Goal: Communication & Community: Answer question/provide support

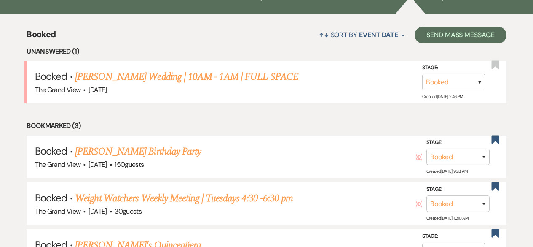
scroll to position [665, 0]
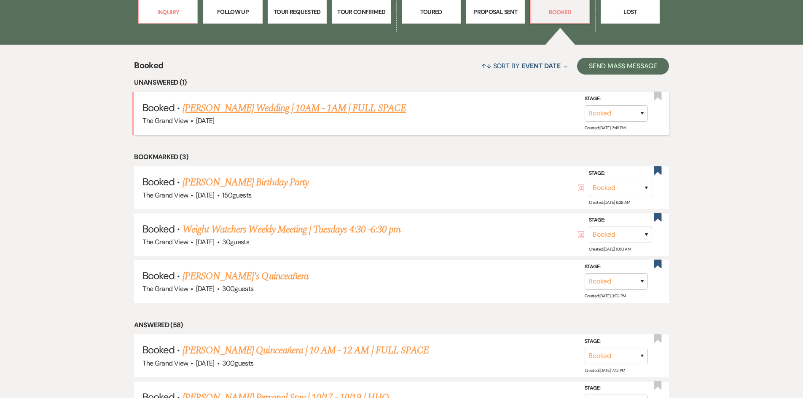
click at [239, 110] on link "[PERSON_NAME] Wedding | 10AM - 1AM | FULL SPACE" at bounding box center [293, 108] width 223 height 15
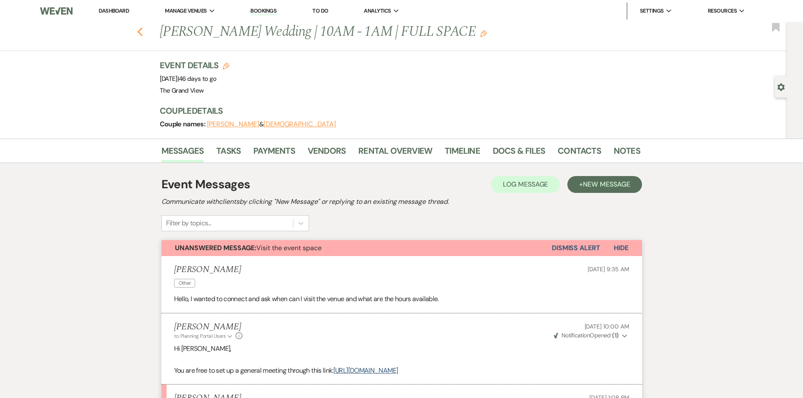
click at [141, 31] on icon "Previous" at bounding box center [140, 32] width 6 height 10
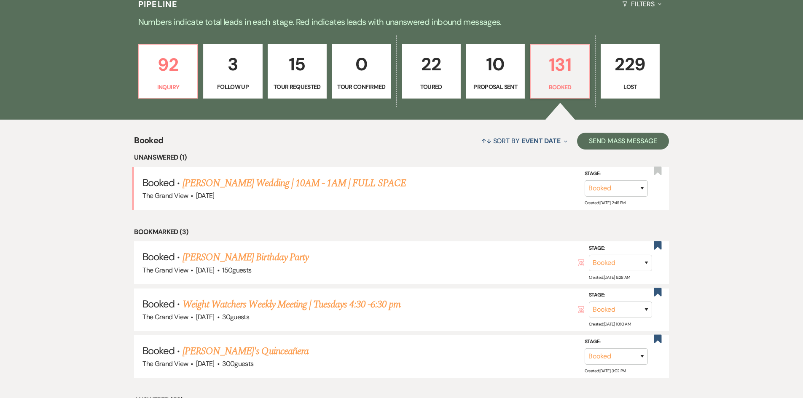
scroll to position [580, 0]
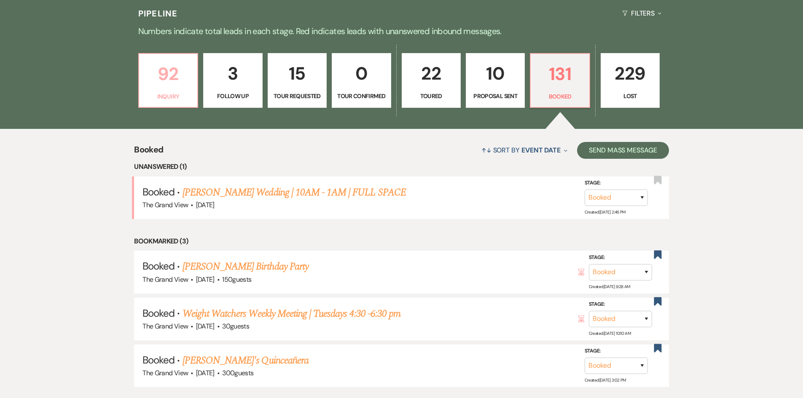
click at [158, 96] on p "Inquiry" at bounding box center [168, 96] width 48 height 9
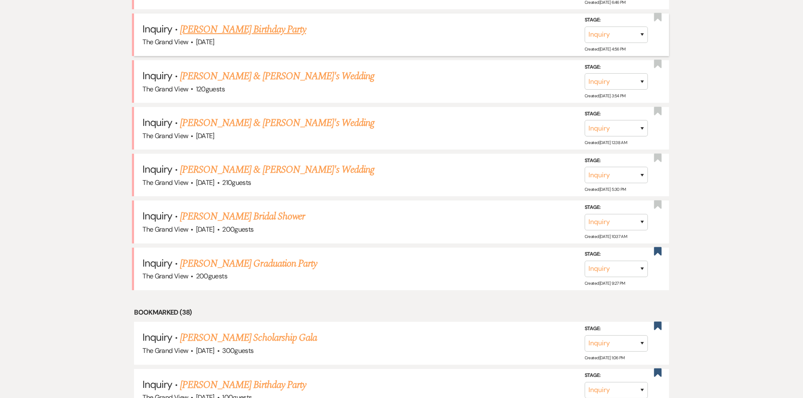
scroll to position [791, 0]
click at [223, 246] on link "[PERSON_NAME] Graduation Party" at bounding box center [248, 262] width 137 height 15
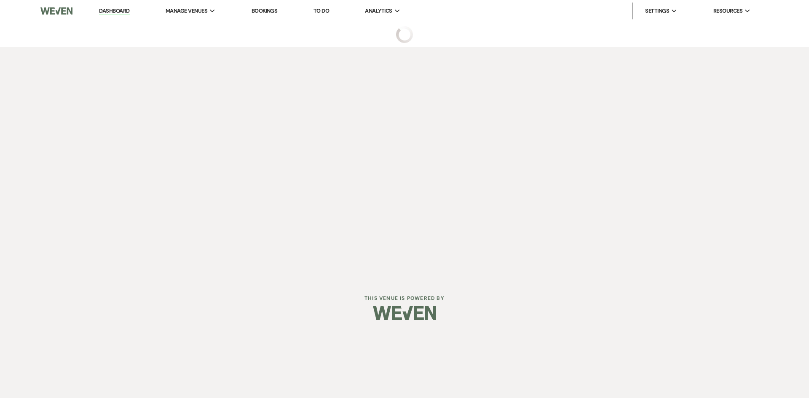
select select "5"
select select "19"
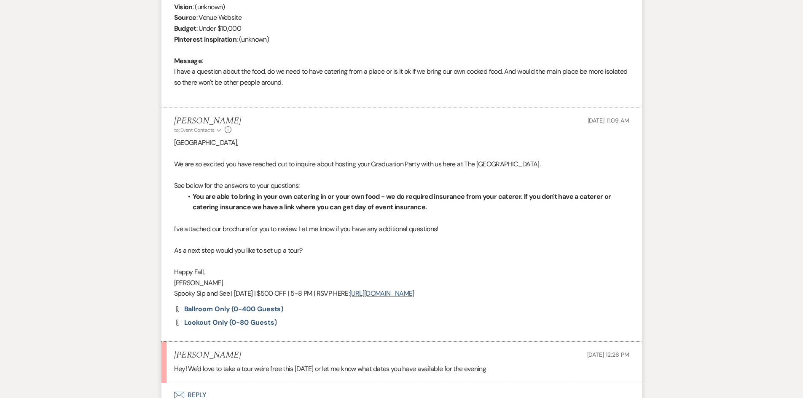
scroll to position [469, 0]
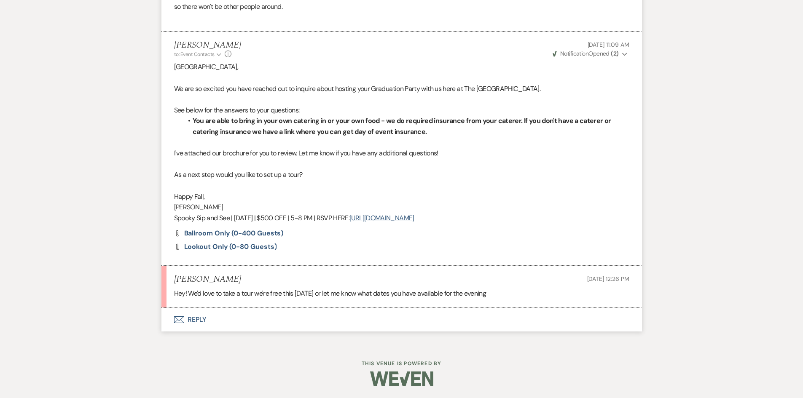
click at [185, 246] on button "Envelope Reply" at bounding box center [401, 320] width 480 height 24
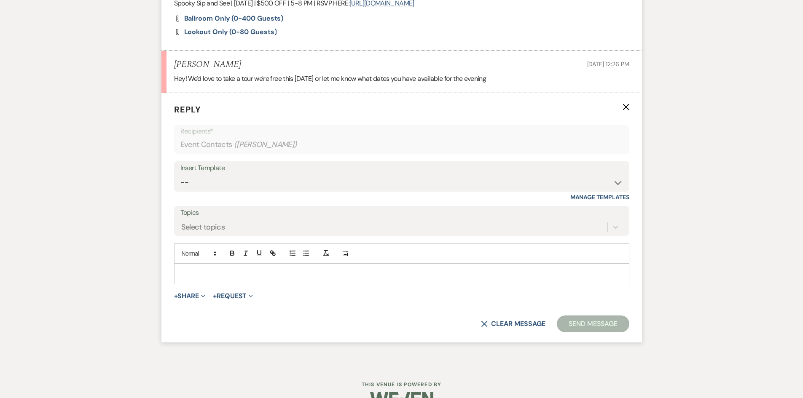
scroll to position [703, 0]
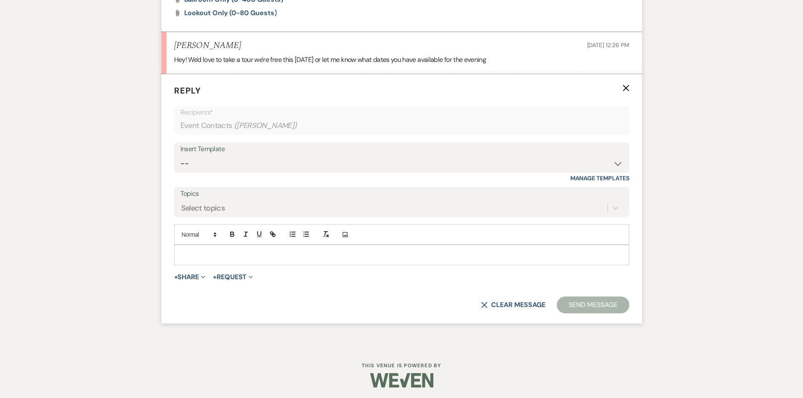
click at [208, 246] on p at bounding box center [402, 254] width 442 height 9
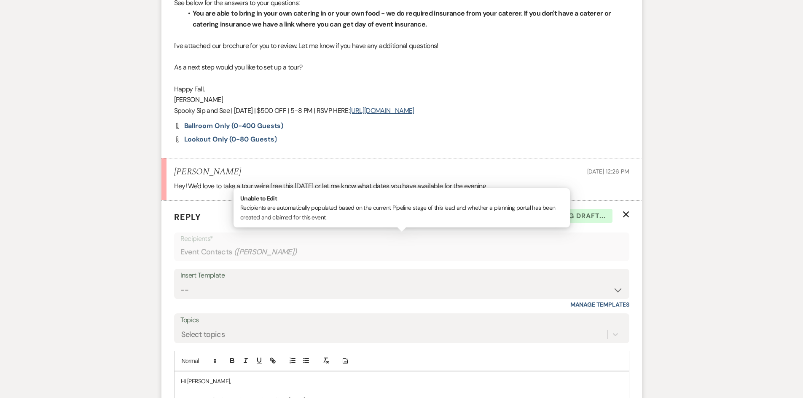
scroll to position [582, 0]
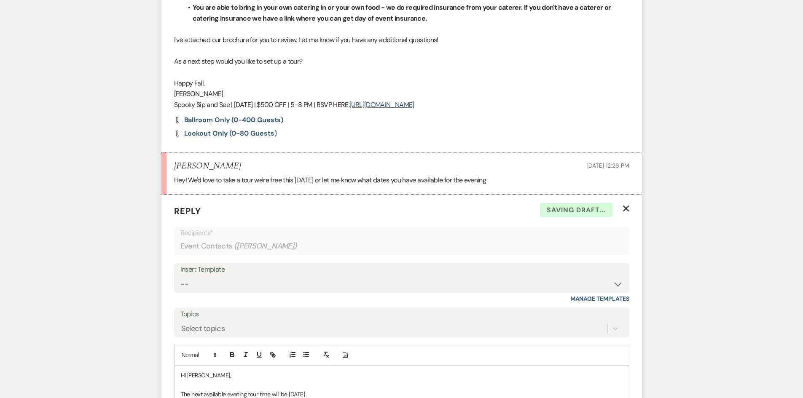
drag, startPoint x: 174, startPoint y: 104, endPoint x: 484, endPoint y: 106, distance: 309.8
click at [484, 106] on p "Spooky Sip and See | [DATE] | $500 OFF | 5-8 PM | RSVP HERE: [URL][DOMAIN_NAME]" at bounding box center [401, 104] width 455 height 11
copy p "Spooky Sip and See | [DATE] | $500 OFF | 5-8 PM | RSVP HERE: [URL][DOMAIN_NAME]"
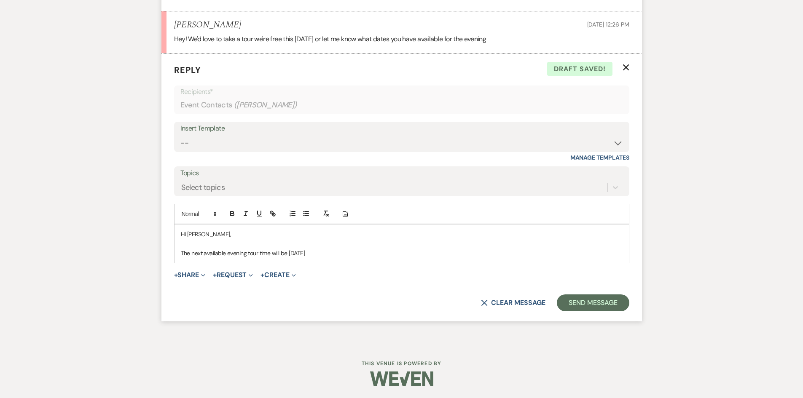
scroll to position [724, 0]
click at [337, 246] on p "The next available evening tour time will be [DATE]" at bounding box center [402, 252] width 442 height 9
drag, startPoint x: 377, startPoint y: 254, endPoint x: 478, endPoint y: 250, distance: 100.8
click at [478, 246] on span "Spooky Sip and See | [DATE] | $500 OFF | 5-8 PM | RSVP HERE:" at bounding box center [452, 253] width 156 height 8
click at [375, 246] on span "| 5-8 PM | RSVP HERE:" at bounding box center [401, 253] width 55 height 8
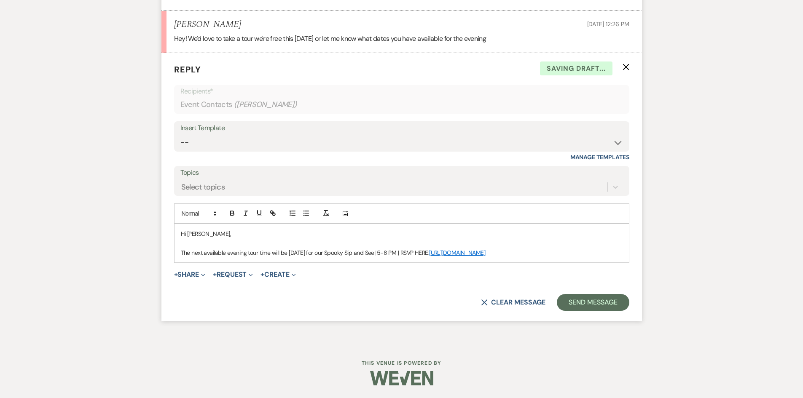
click at [376, 246] on span "| 5-8 PM | RSVP HERE:" at bounding box center [401, 253] width 55 height 8
click at [533, 246] on button "Send Message" at bounding box center [593, 302] width 72 height 17
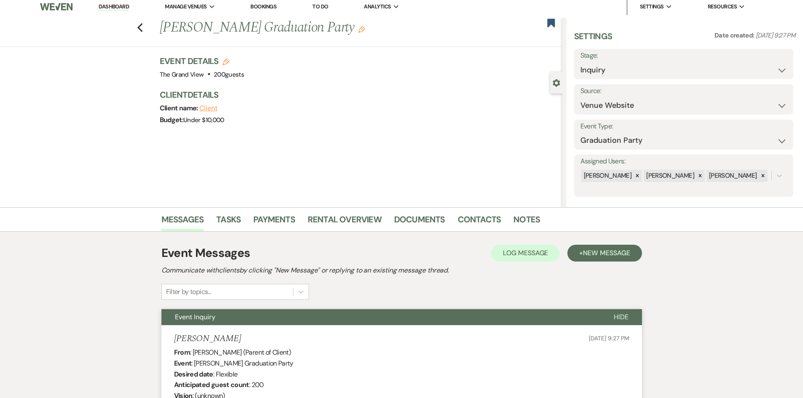
scroll to position [0, 0]
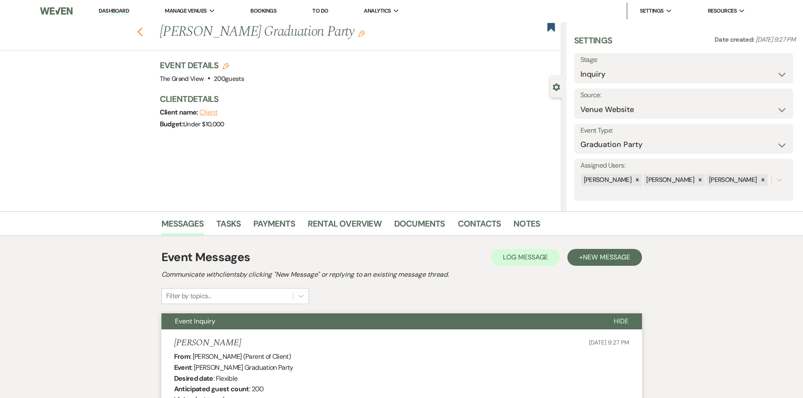
click at [141, 33] on use "button" at bounding box center [139, 31] width 5 height 9
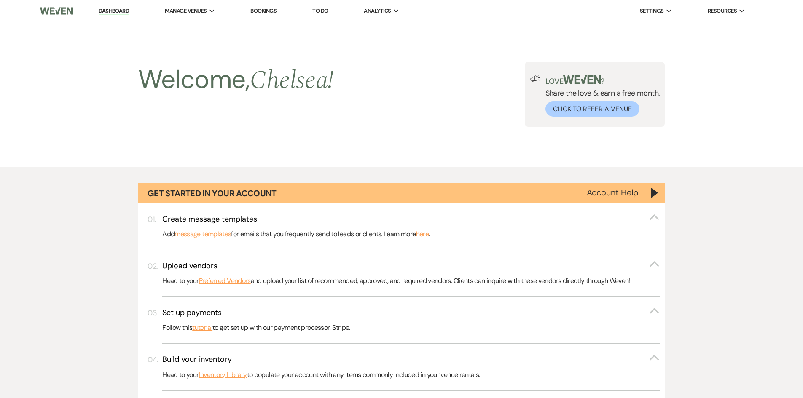
scroll to position [791, 0]
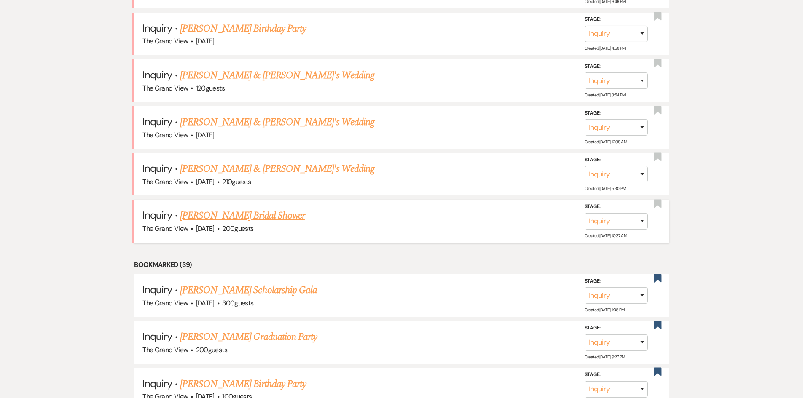
click at [238, 216] on link "[PERSON_NAME] Bridal Shower" at bounding box center [242, 215] width 125 height 15
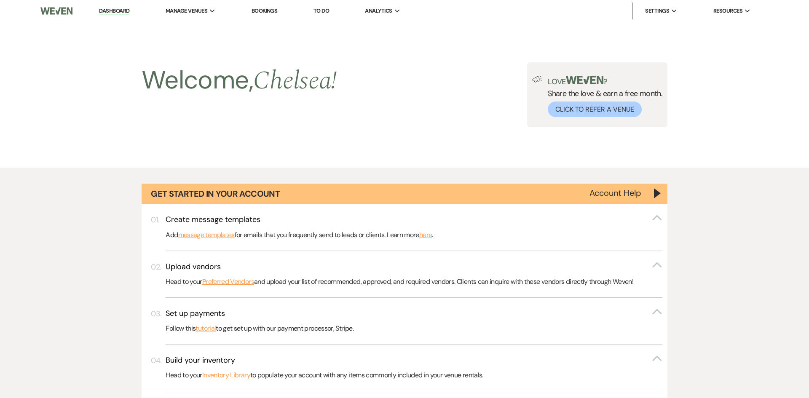
select select "5"
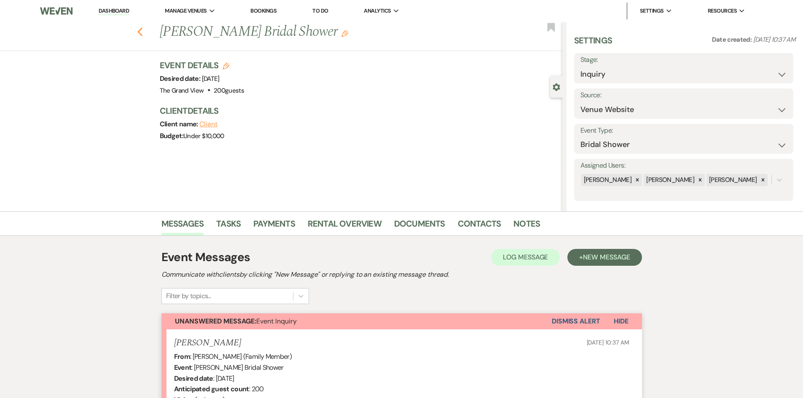
click at [143, 31] on icon "Previous" at bounding box center [140, 32] width 6 height 10
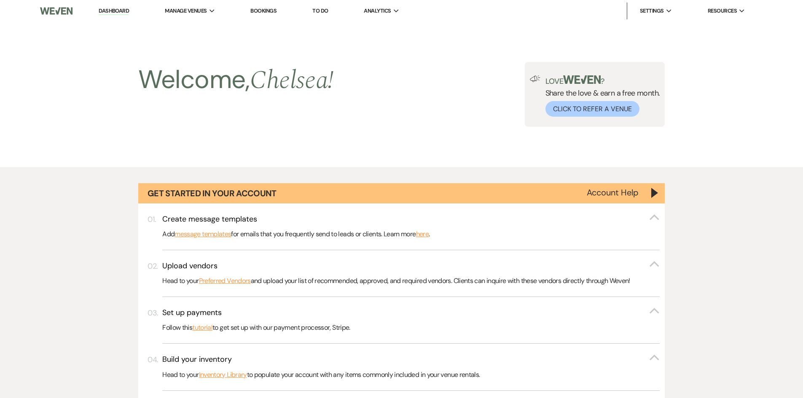
scroll to position [791, 0]
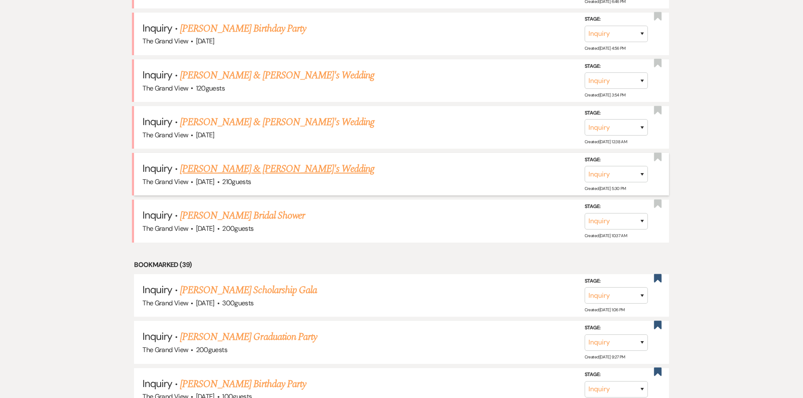
click at [252, 175] on link "[PERSON_NAME] & [PERSON_NAME]'s Wedding" at bounding box center [277, 168] width 195 height 15
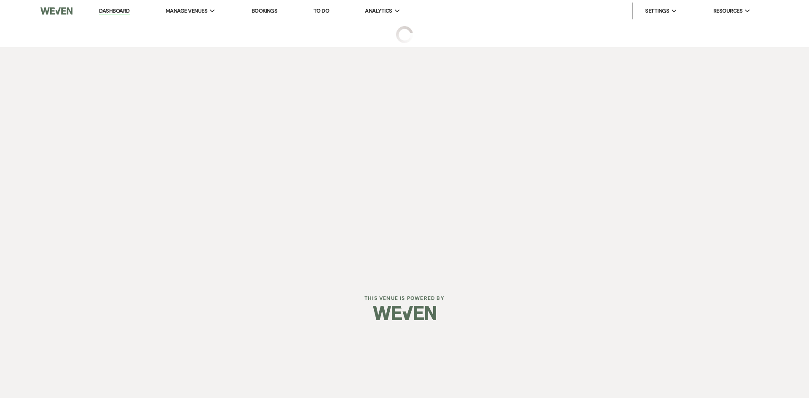
select select "5"
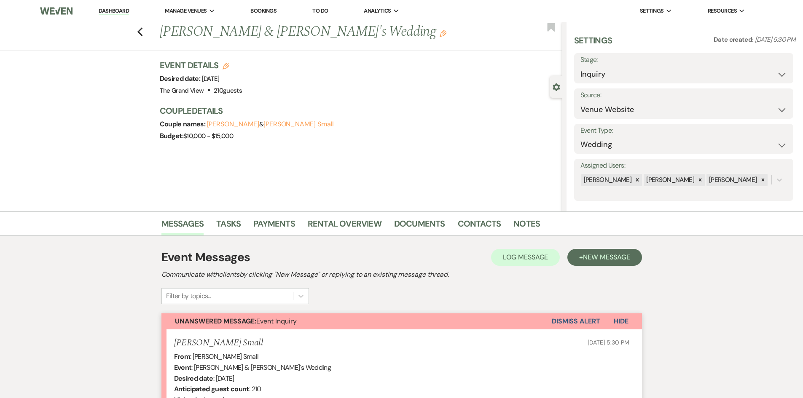
scroll to position [193, 0]
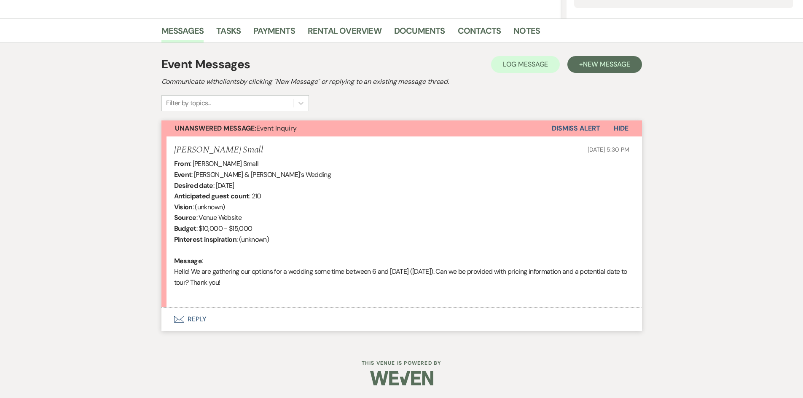
click at [205, 246] on button "Envelope Reply" at bounding box center [401, 320] width 480 height 24
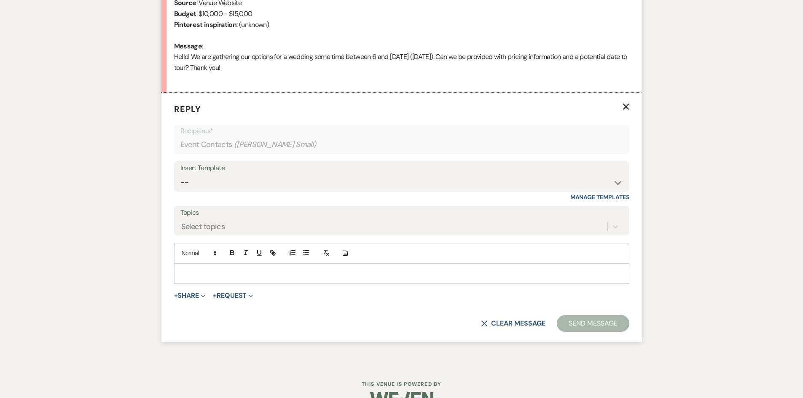
scroll to position [427, 0]
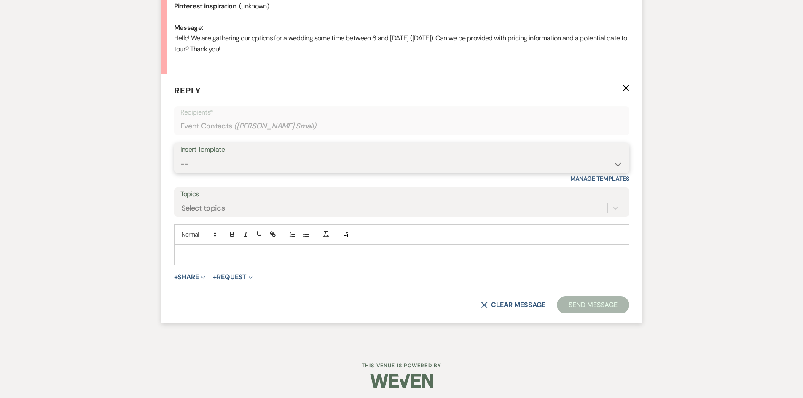
click at [236, 161] on select "-- Weven Planning Portal Introduction (Booked Events) Initial Inquiry Response …" at bounding box center [401, 164] width 443 height 16
select select "5070"
click at [180, 156] on select "-- Weven Planning Portal Introduction (Booked Events) Initial Inquiry Response …" at bounding box center [401, 164] width 443 height 16
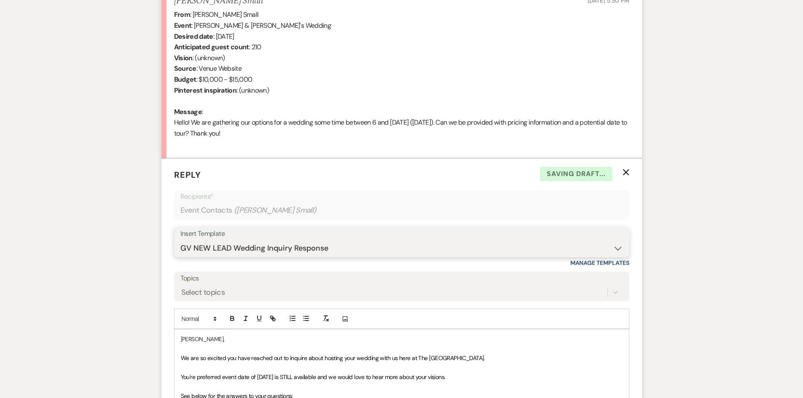
scroll to position [384, 0]
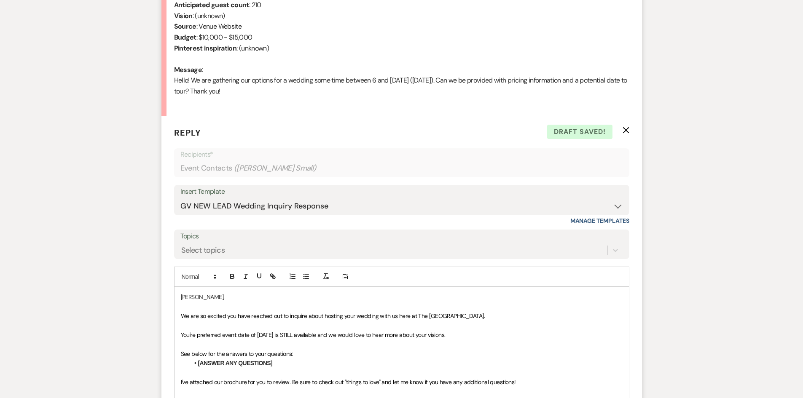
drag, startPoint x: 477, startPoint y: 337, endPoint x: 172, endPoint y: 338, distance: 305.1
click at [172, 246] on form "Reply X Draft saved! Recipients* Event Contacts ( [PERSON_NAME] Small ) Insert …" at bounding box center [401, 318] width 480 height 405
click at [249, 246] on p "Feel free to view our full availablity calendar here!" at bounding box center [402, 334] width 442 height 9
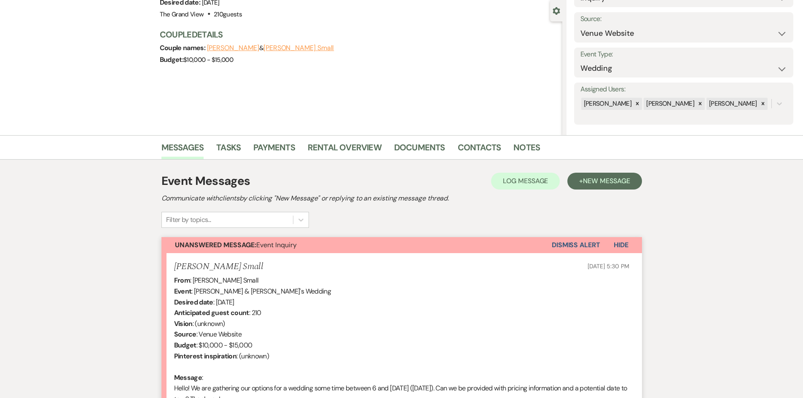
scroll to position [5, 0]
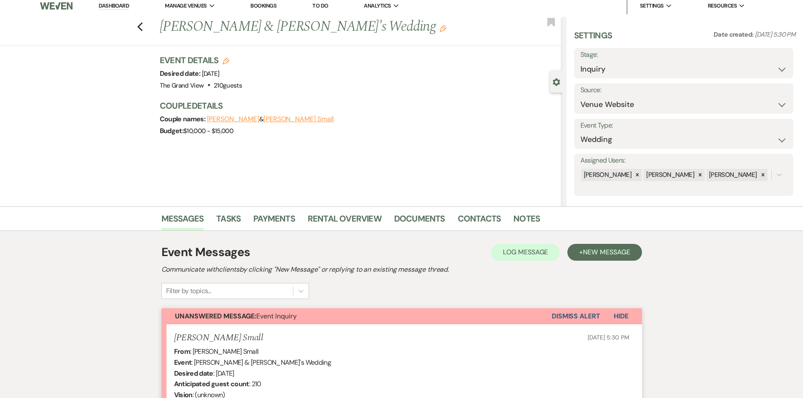
click at [124, 4] on link "Dashboard" at bounding box center [114, 6] width 30 height 8
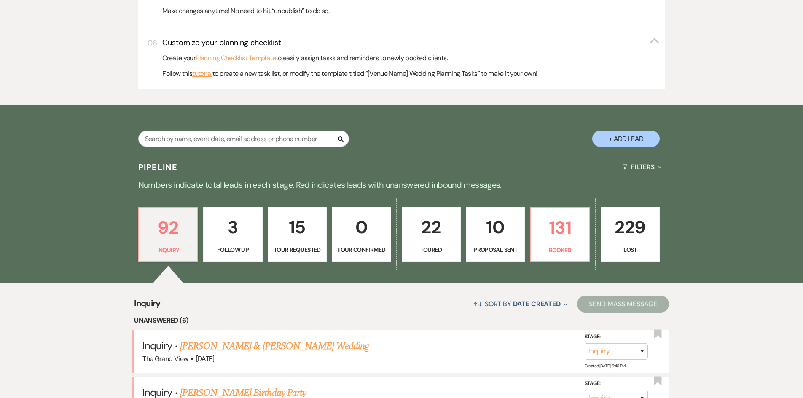
click at [484, 239] on p "10" at bounding box center [495, 227] width 48 height 28
select select "6"
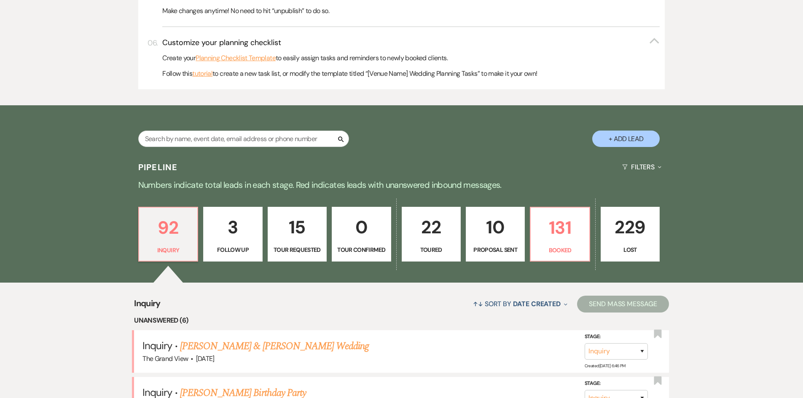
select select "6"
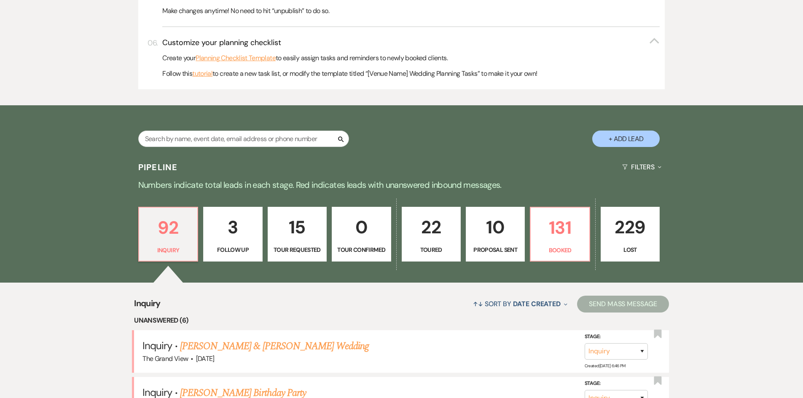
select select "6"
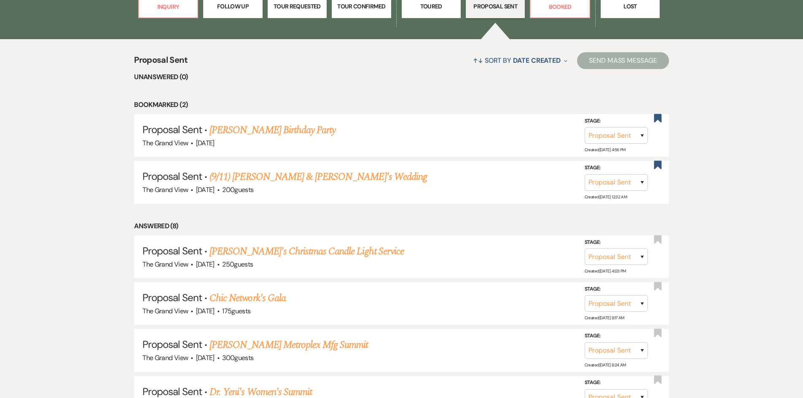
scroll to position [595, 0]
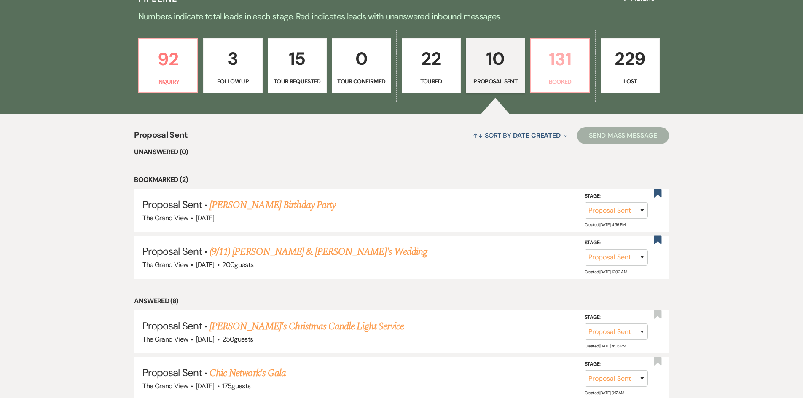
click at [533, 80] on p "Booked" at bounding box center [560, 81] width 48 height 9
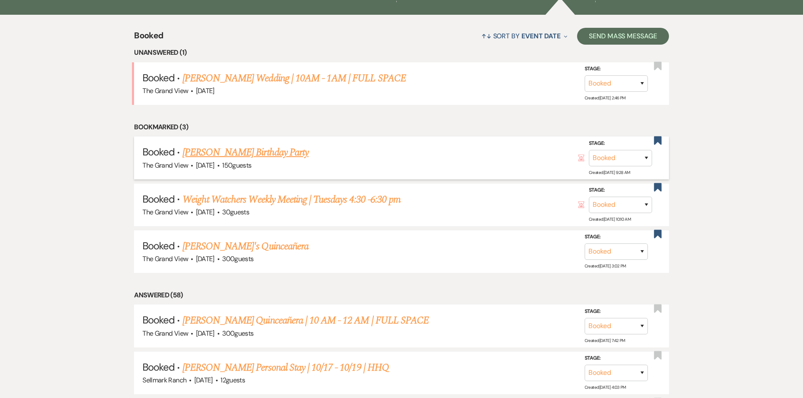
scroll to position [595, 0]
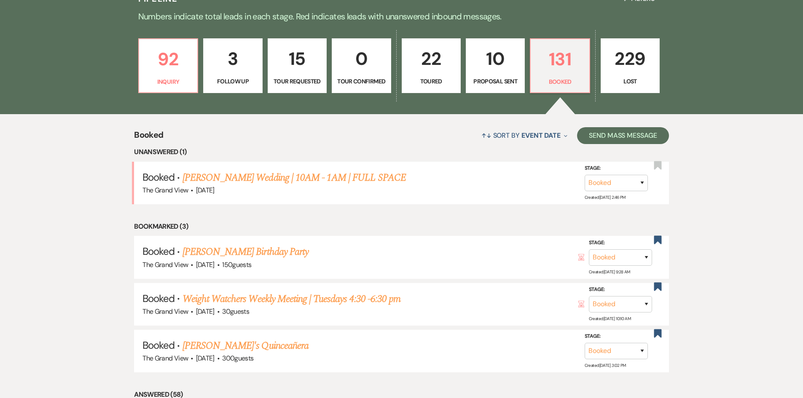
click at [472, 86] on link "10 Proposal Sent" at bounding box center [495, 65] width 59 height 55
select select "6"
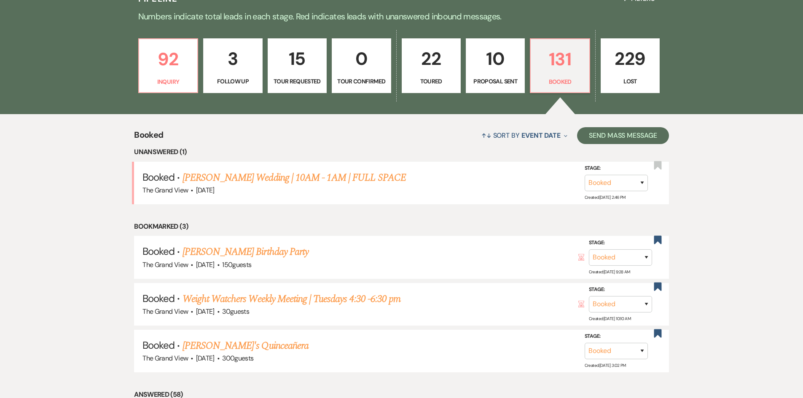
select select "6"
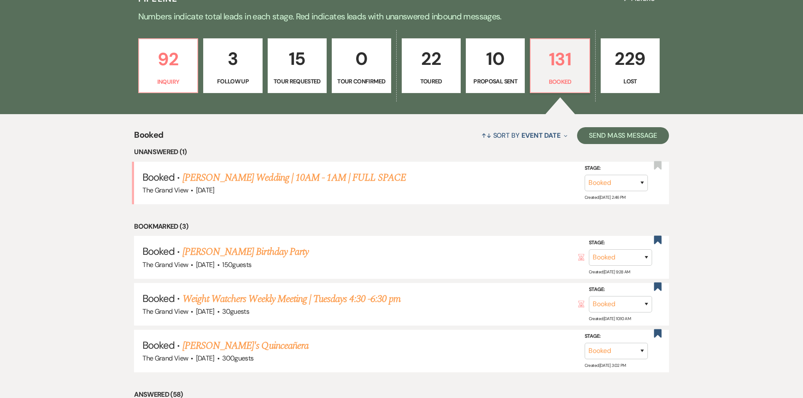
select select "6"
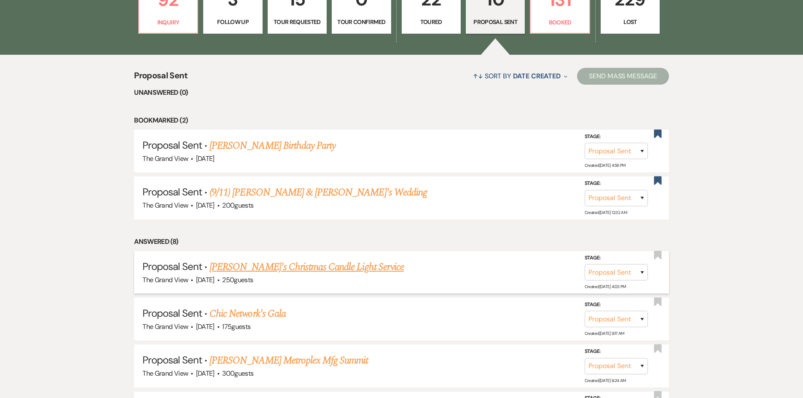
scroll to position [679, 0]
